Goal: Transaction & Acquisition: Download file/media

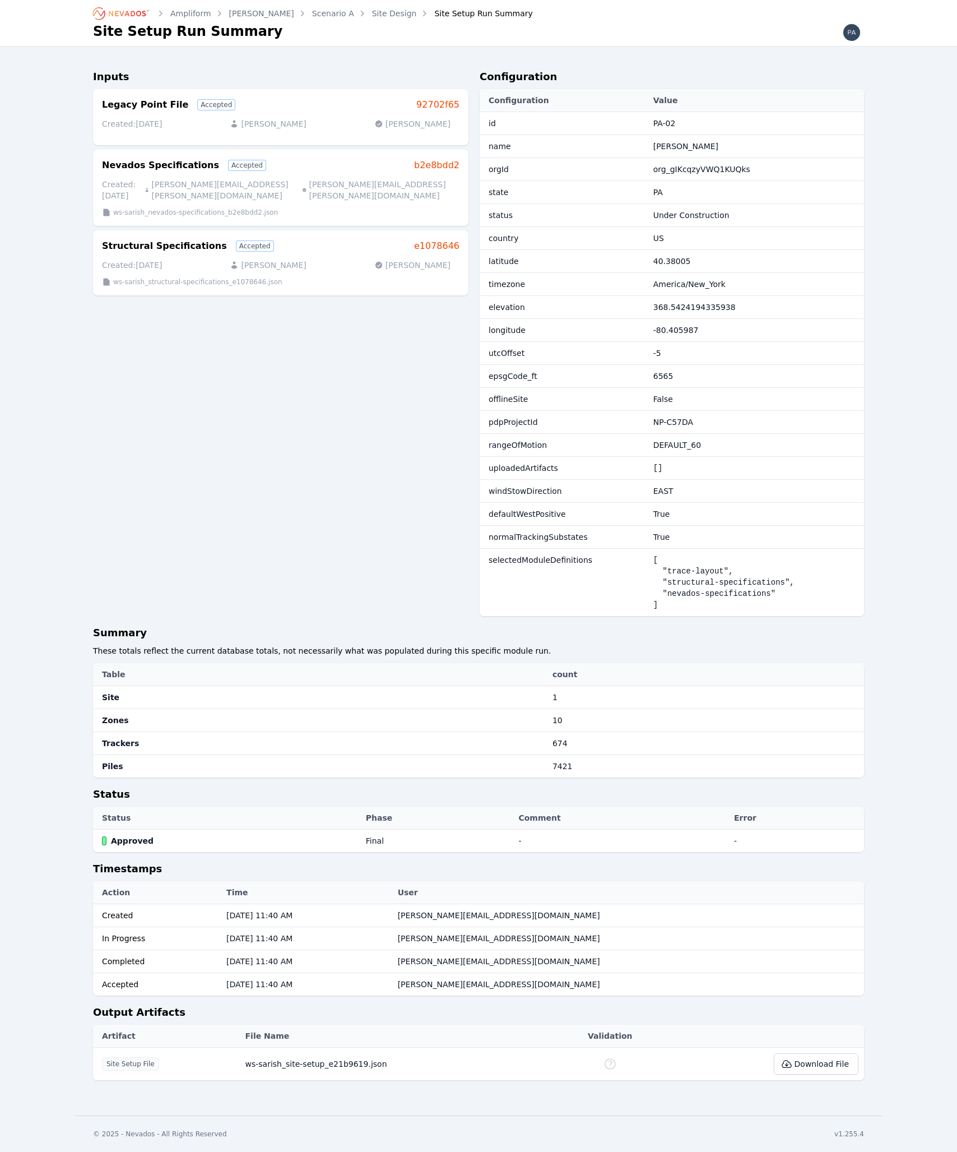
click at [372, 17] on link "Site Design" at bounding box center [394, 13] width 45 height 11
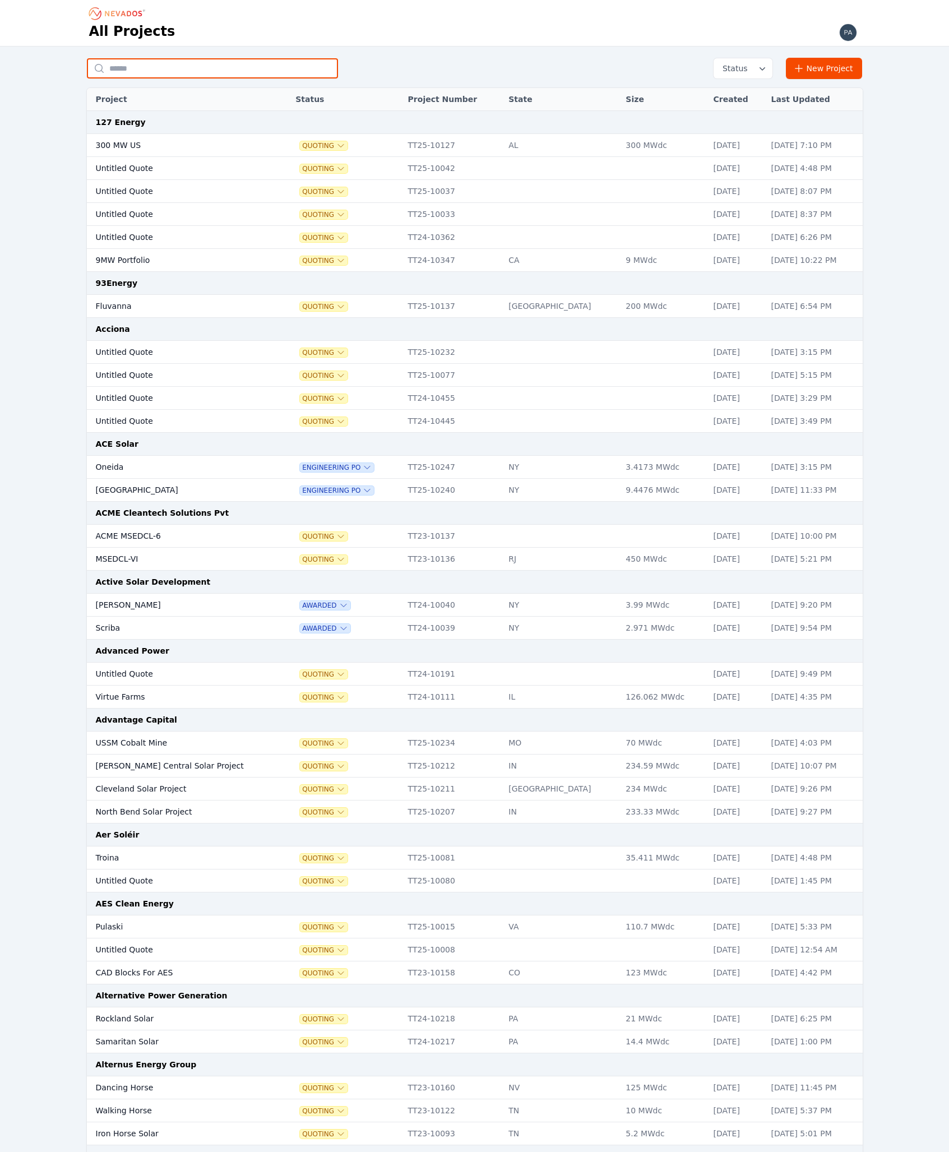
click at [189, 72] on input "text" at bounding box center [212, 68] width 251 height 20
type input "*****"
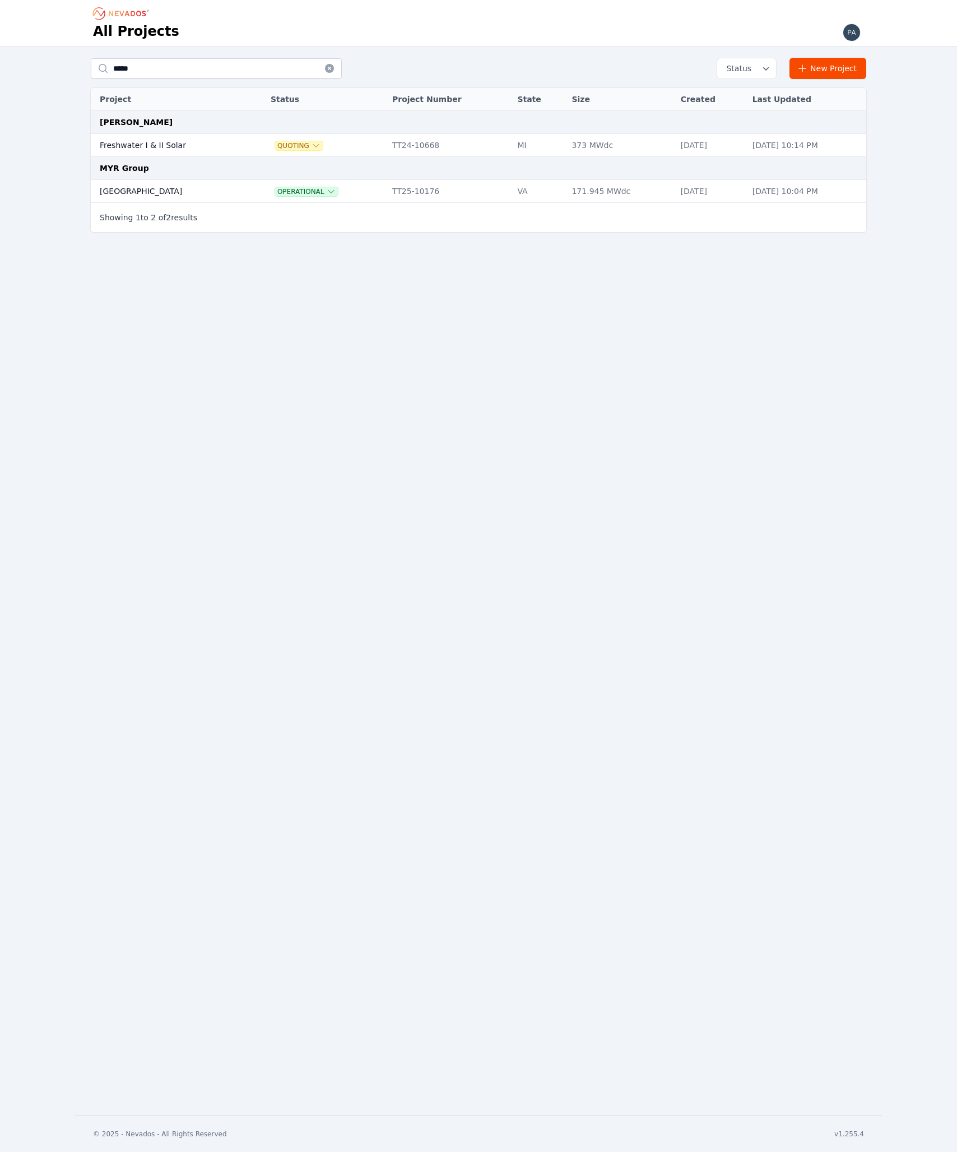
click at [135, 193] on td "Bartonsville" at bounding box center [169, 191] width 157 height 23
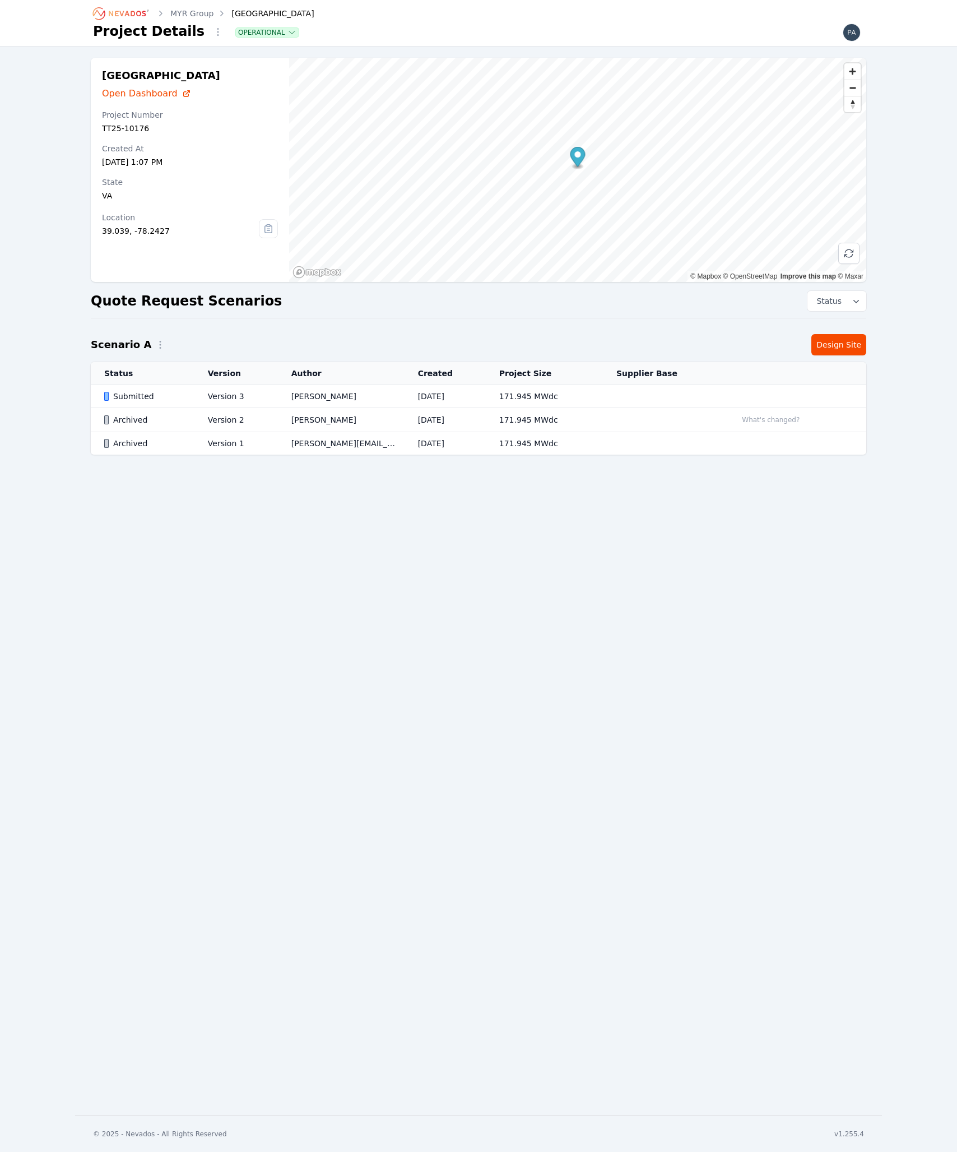
click at [826, 350] on link "Design Site" at bounding box center [838, 344] width 55 height 21
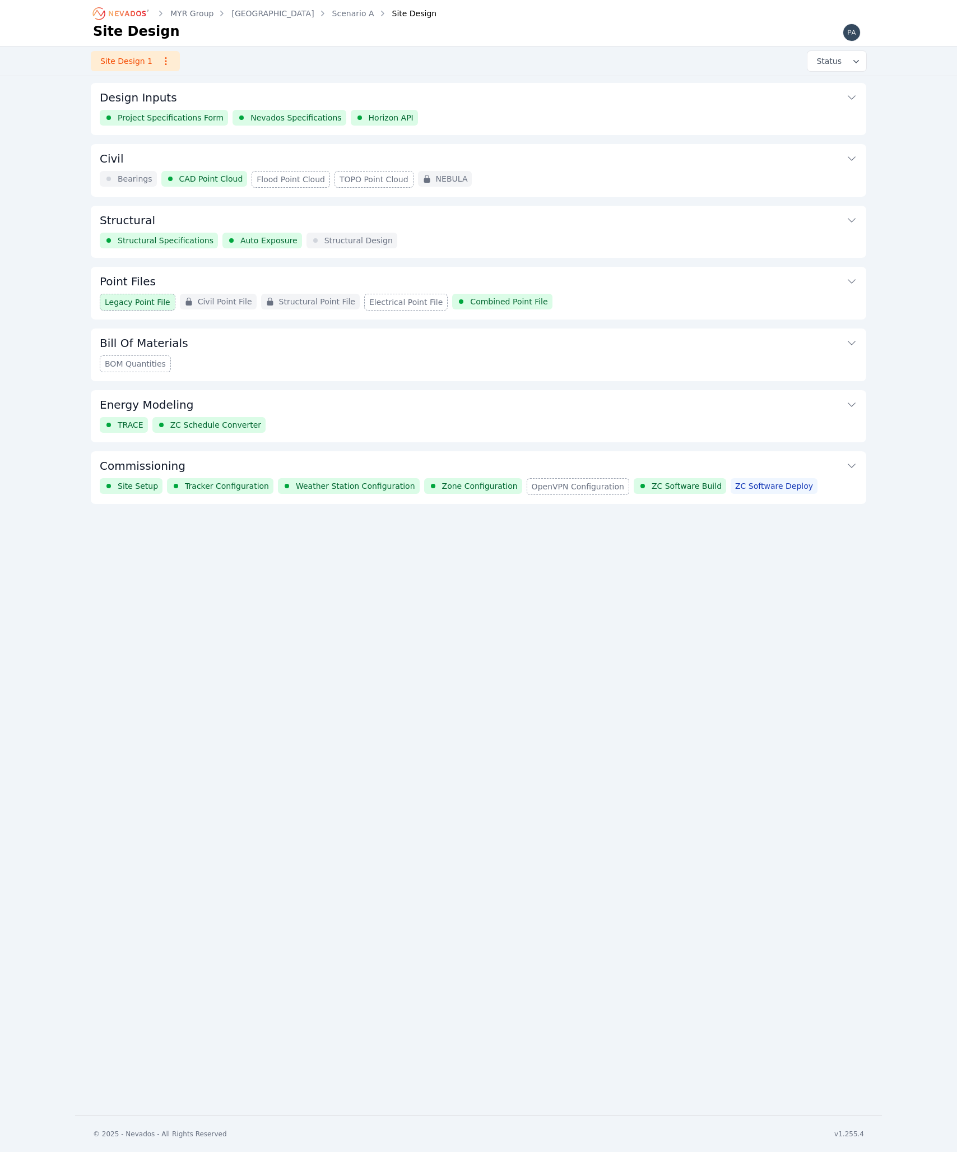
click at [210, 462] on button "Commissioning" at bounding box center [479, 464] width 758 height 27
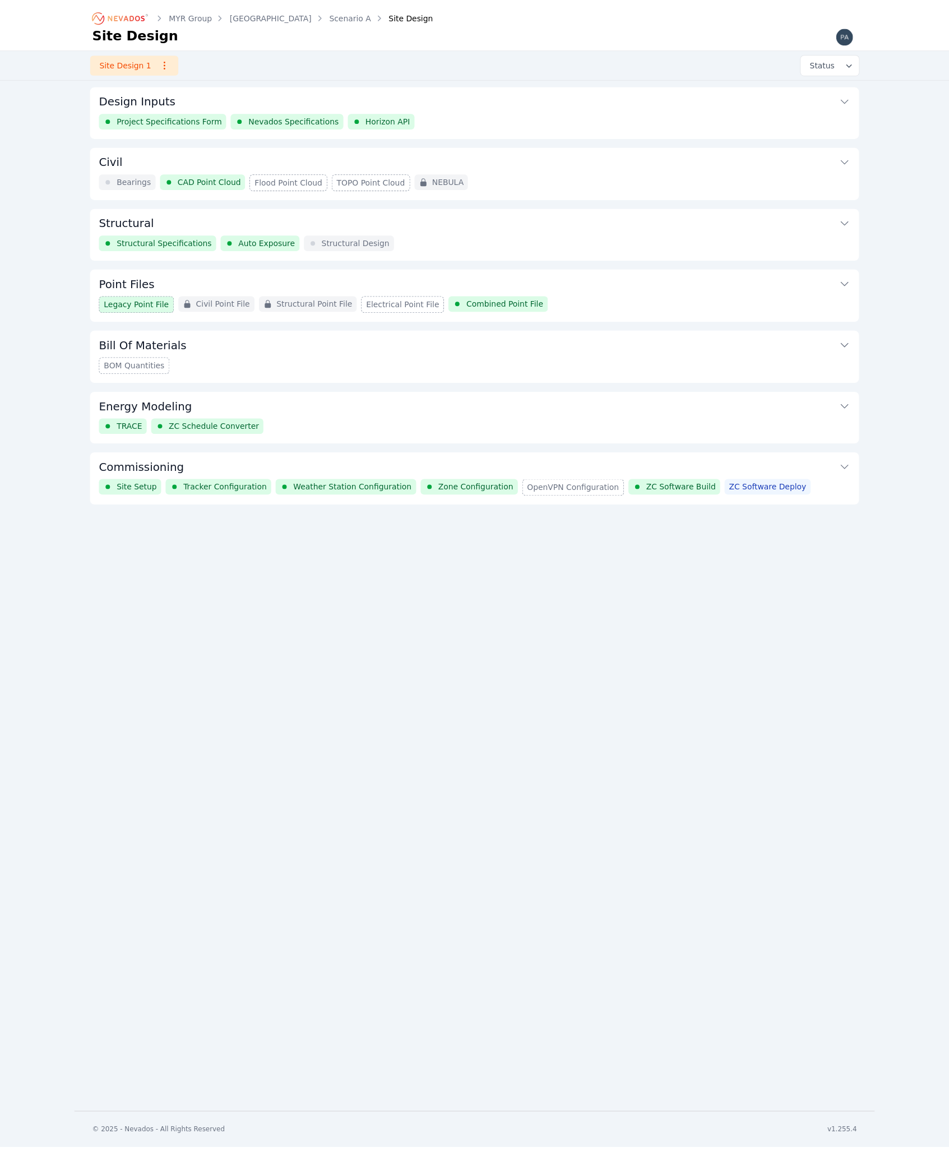
scroll to position [147, 0]
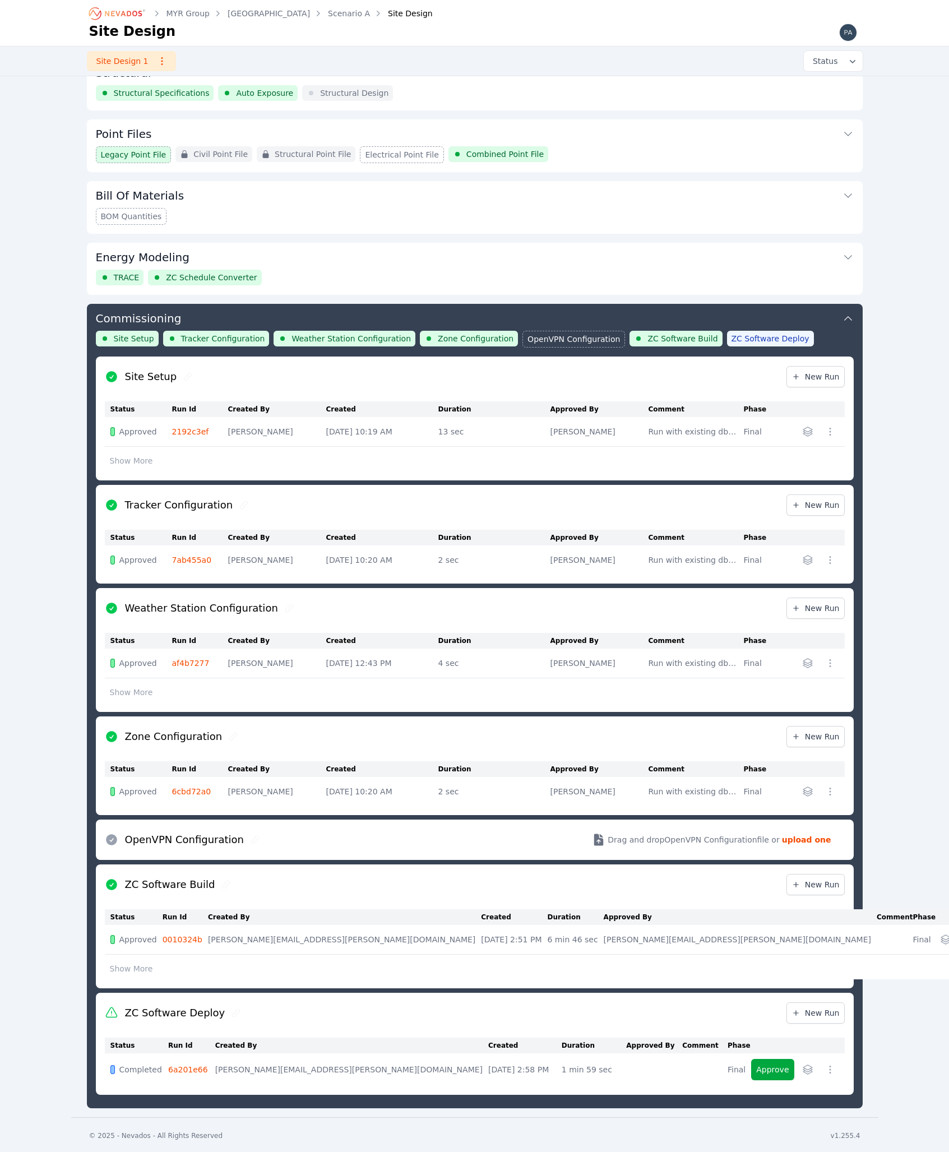
click at [120, 967] on button "Show More" at bounding box center [131, 968] width 53 height 21
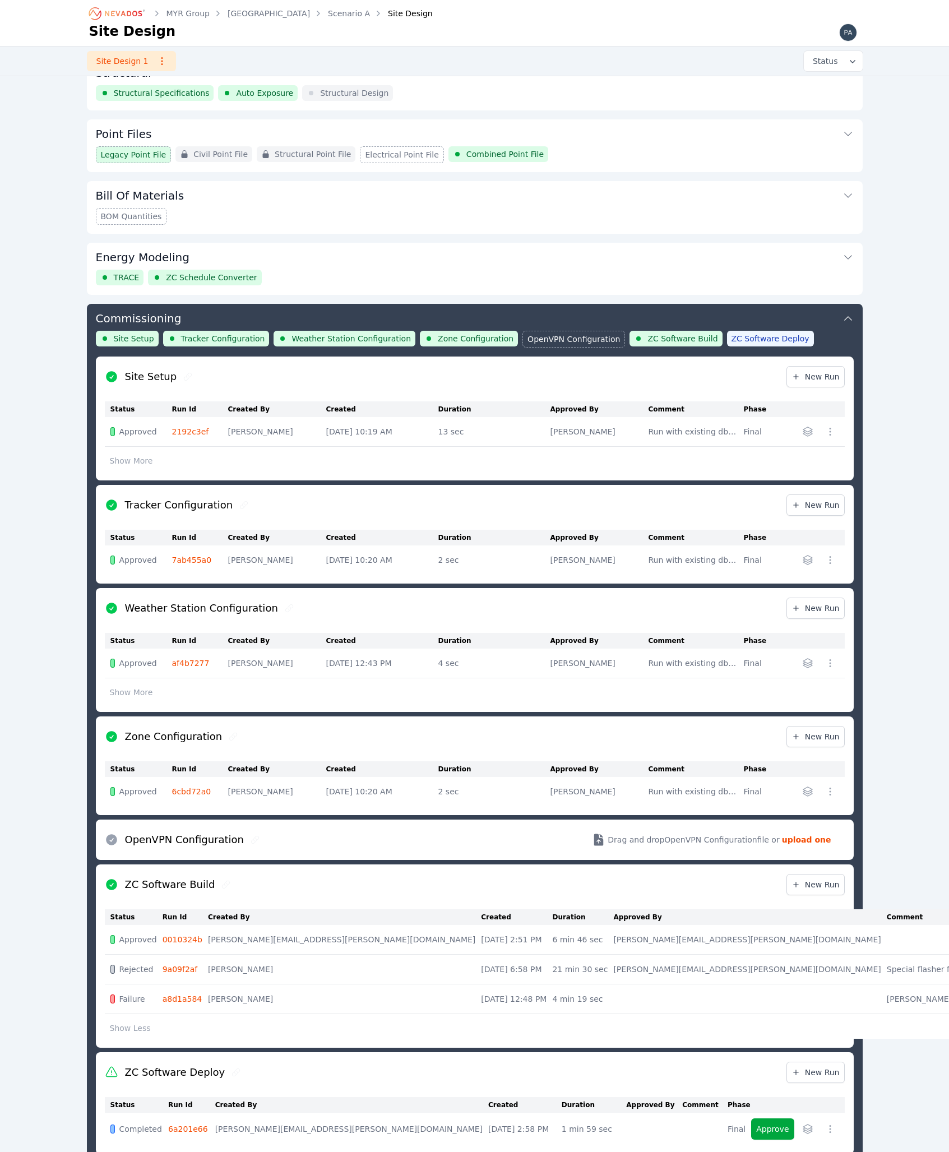
click at [192, 430] on link "2192c3ef" at bounding box center [190, 431] width 37 height 9
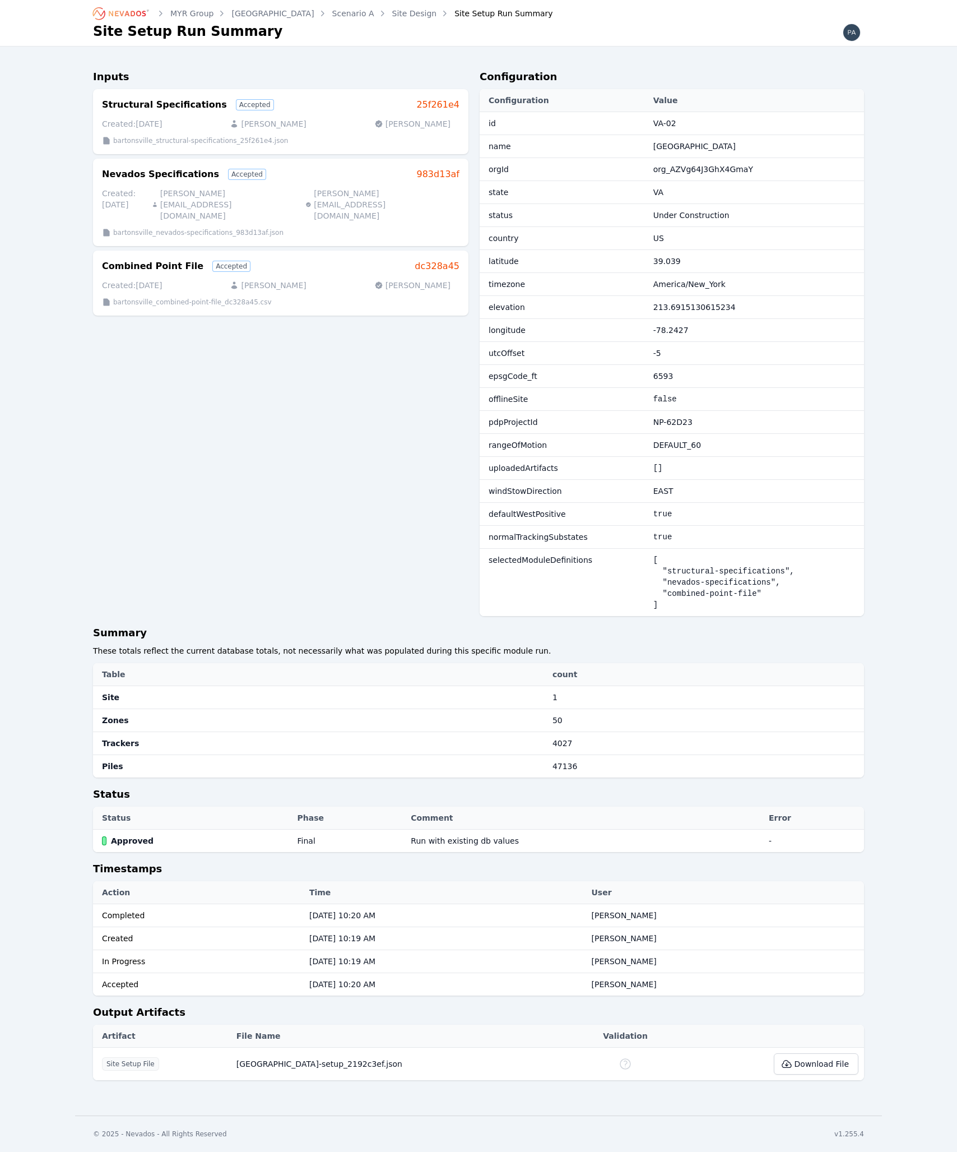
click at [353, 355] on div "Inputs Structural Specifications Accepted 25f261e4 Created: 07/08/25 Ted Elliot…" at bounding box center [280, 347] width 375 height 556
click at [392, 16] on link "Site Design" at bounding box center [414, 13] width 45 height 11
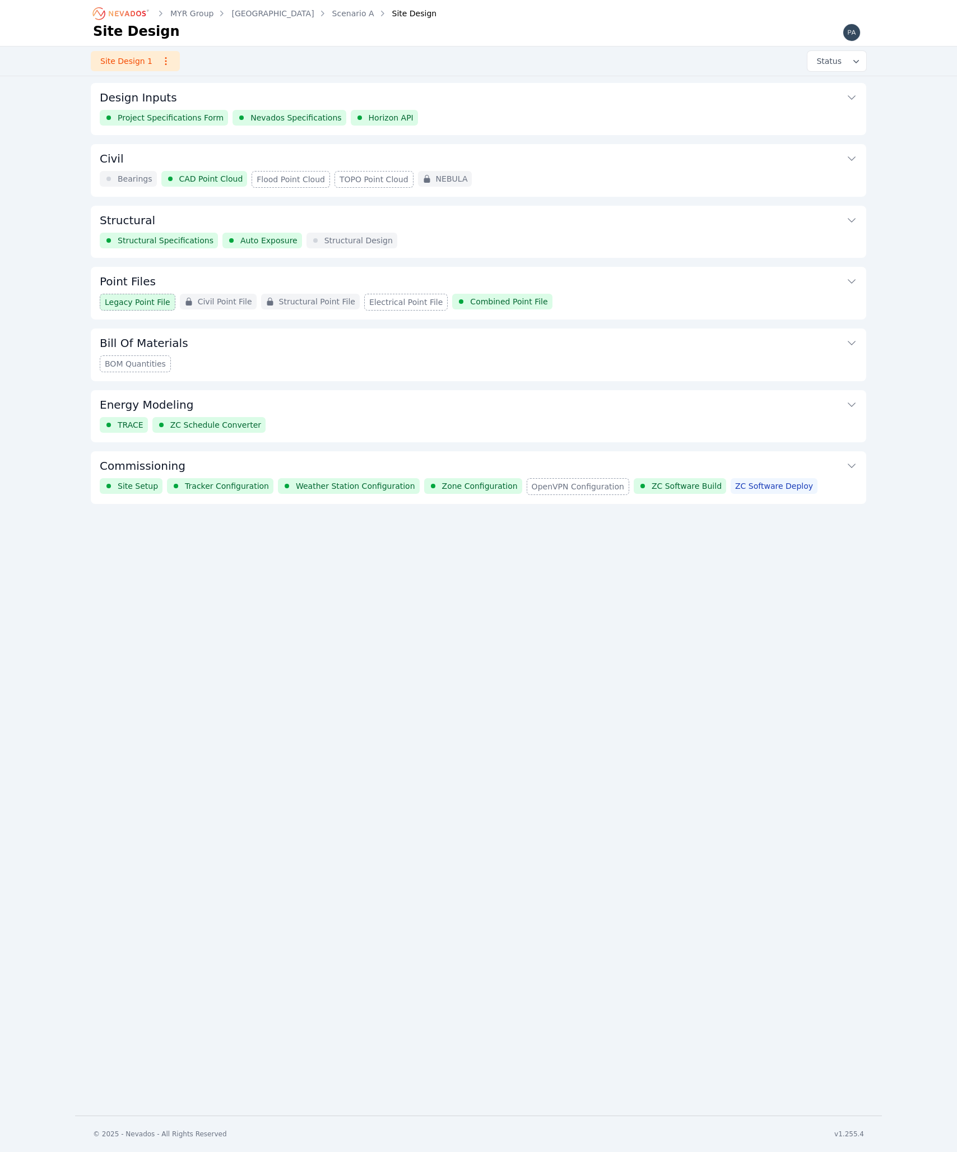
click at [462, 467] on button "Commissioning" at bounding box center [479, 464] width 758 height 27
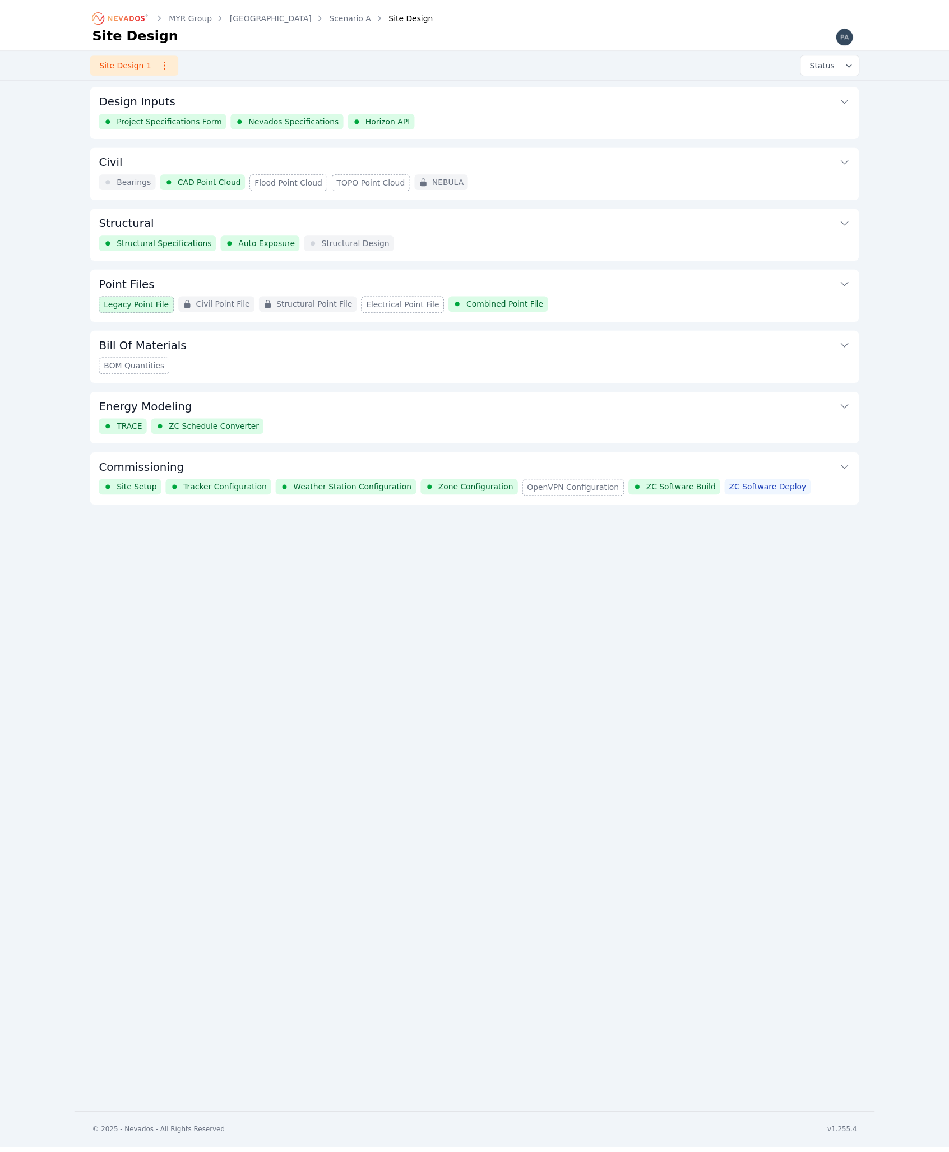
scroll to position [147, 0]
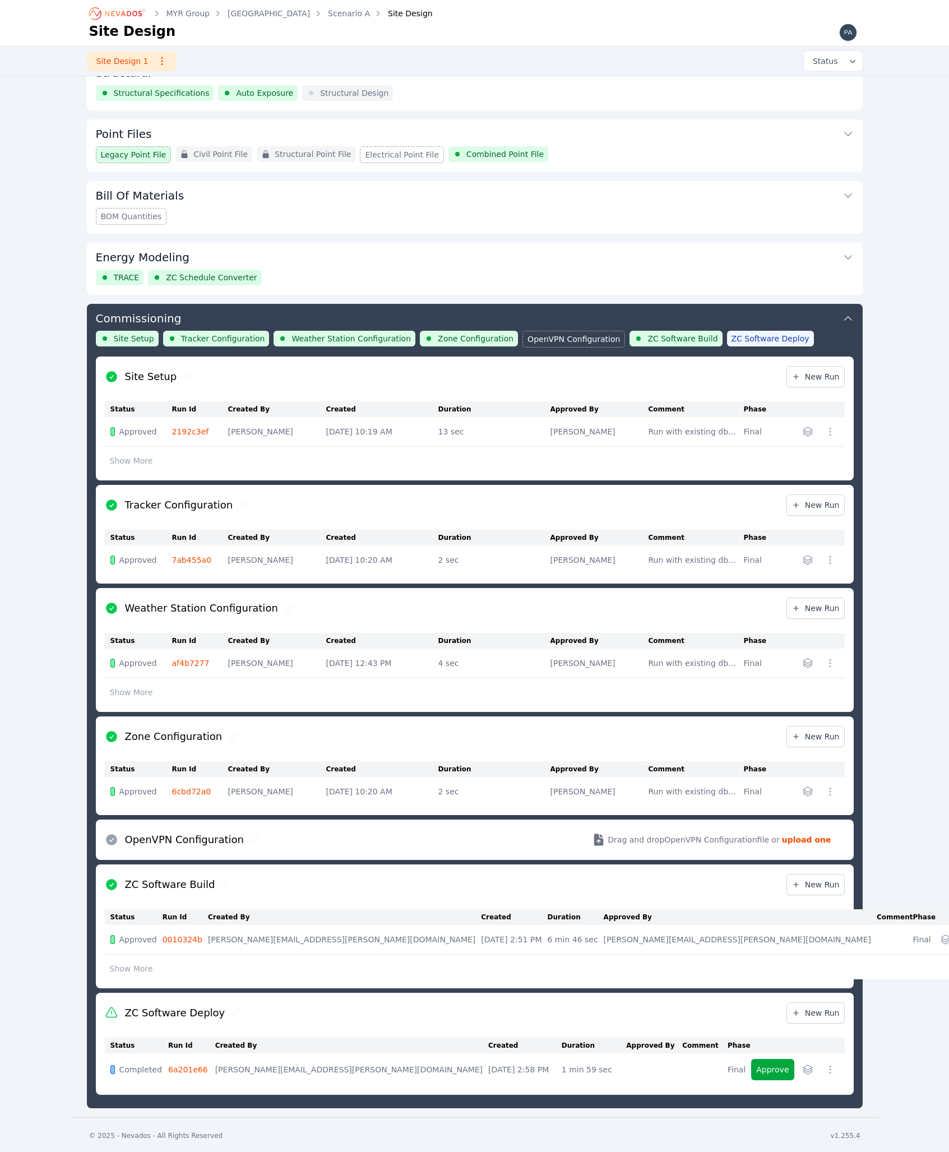
click at [192, 793] on link "6cbd72a0" at bounding box center [191, 791] width 39 height 9
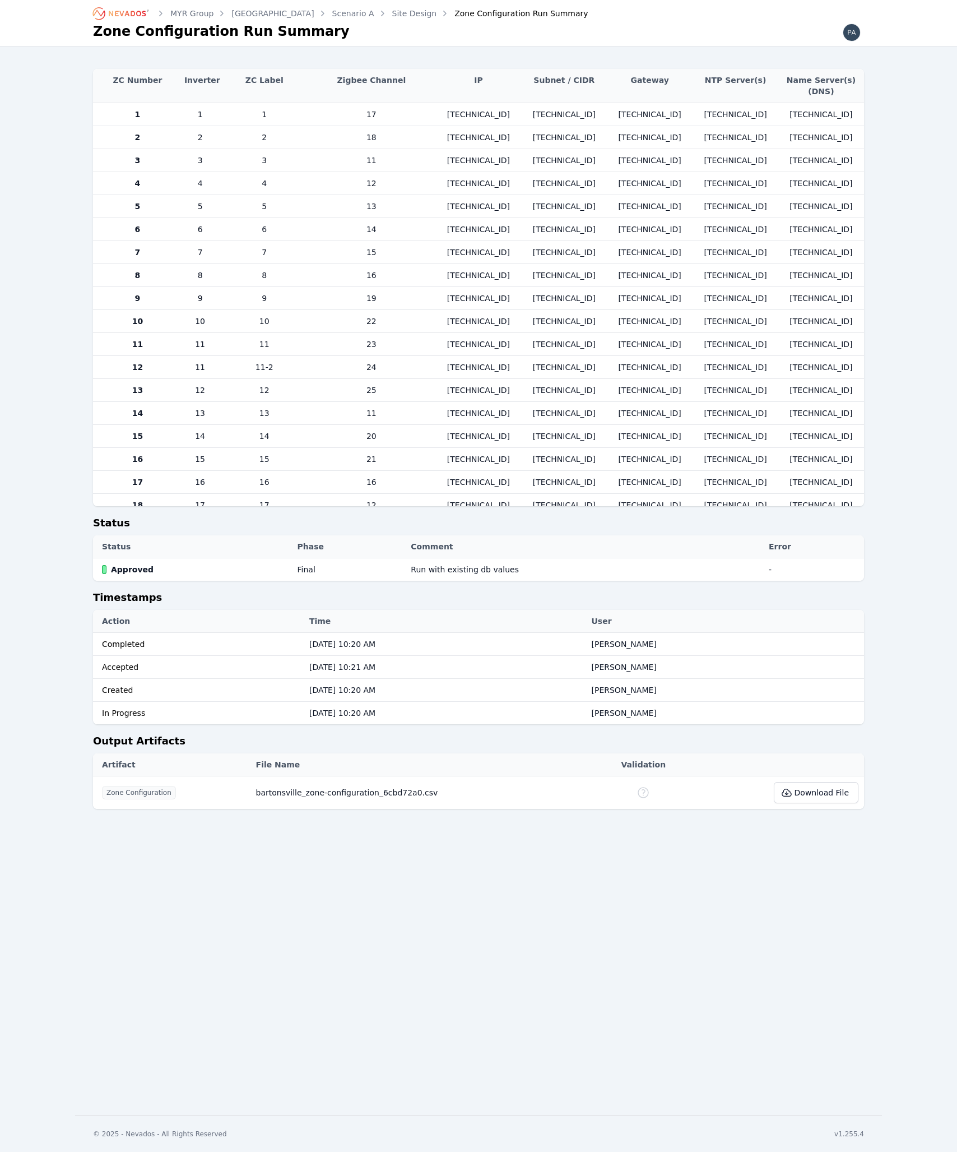
click at [811, 790] on button "Download File" at bounding box center [816, 792] width 85 height 21
